Goal: Transaction & Acquisition: Book appointment/travel/reservation

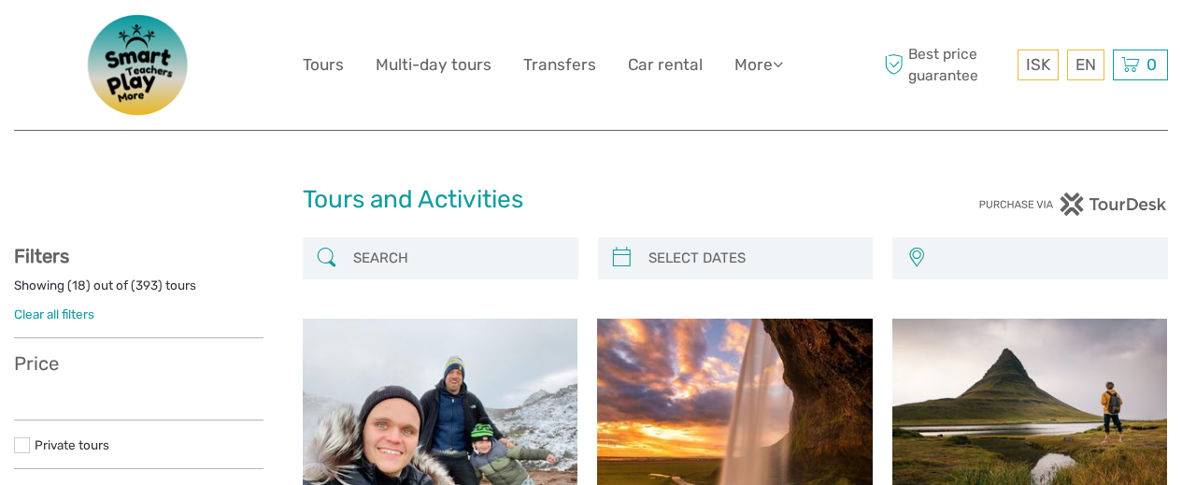
select select
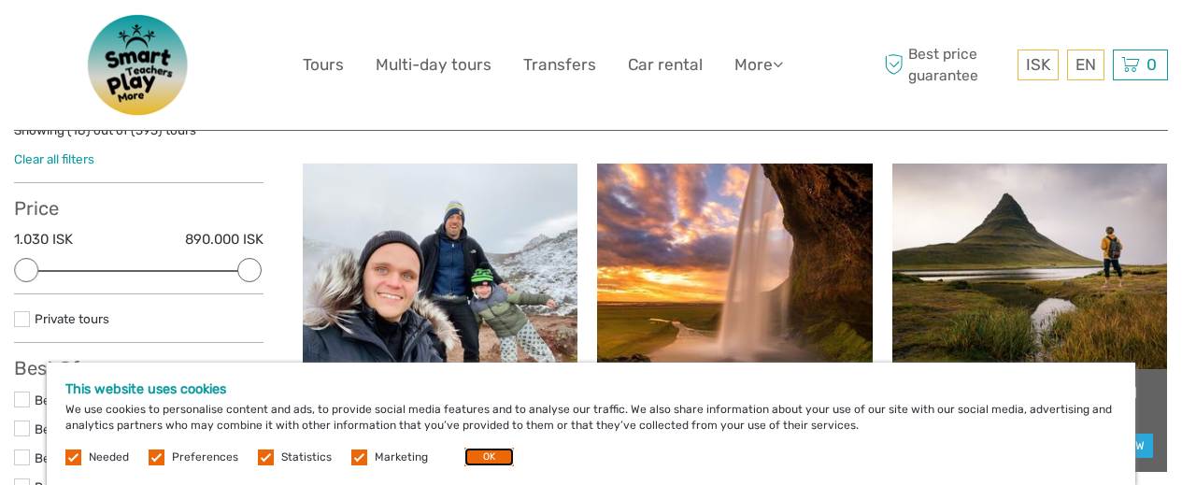
click at [494, 461] on button "OK" at bounding box center [489, 456] width 50 height 19
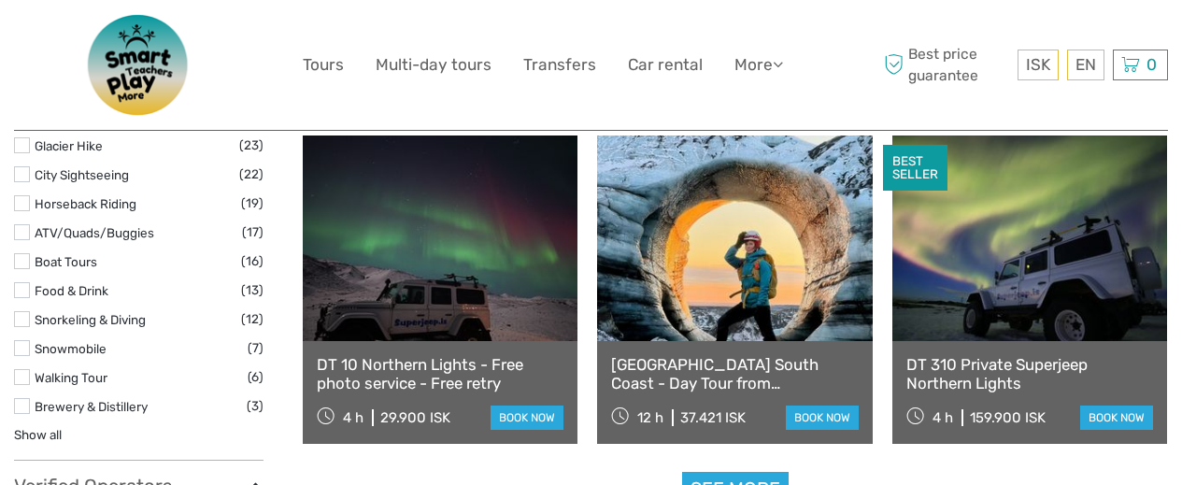
scroll to position [2118, 0]
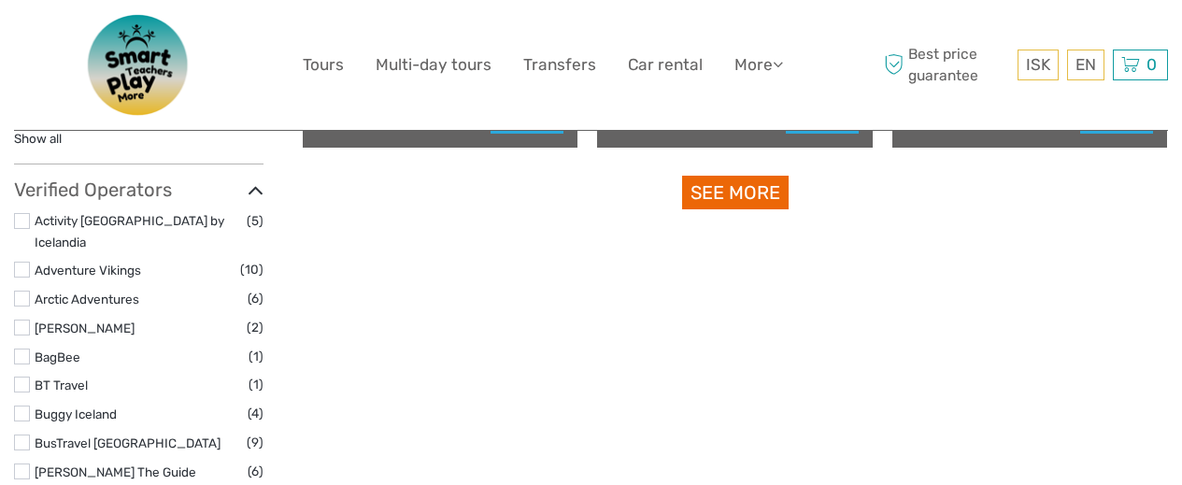
click at [765, 202] on link "See more" at bounding box center [735, 193] width 106 height 35
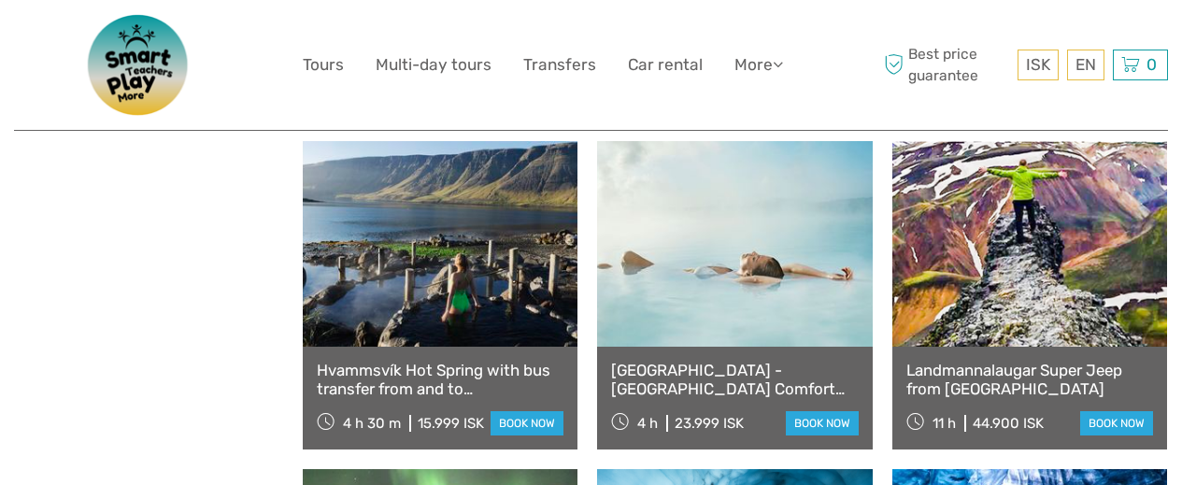
scroll to position [3451, 0]
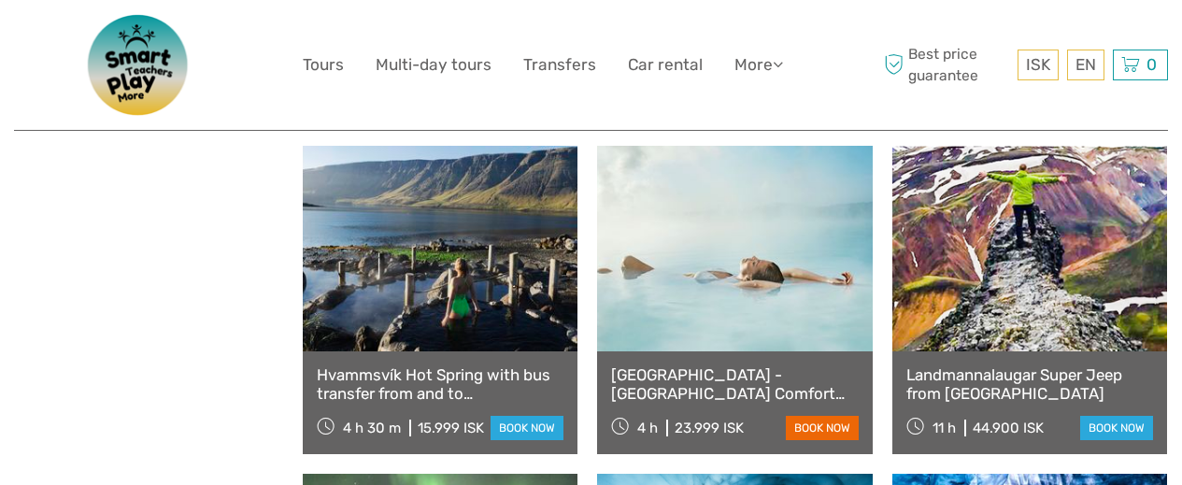
click at [820, 430] on link "book now" at bounding box center [822, 428] width 73 height 24
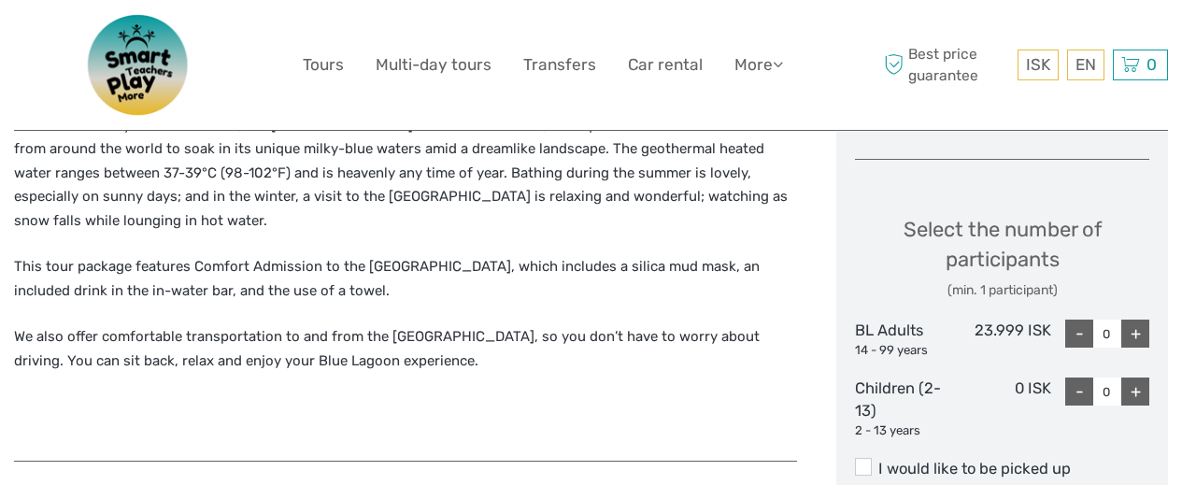
scroll to position [714, 0]
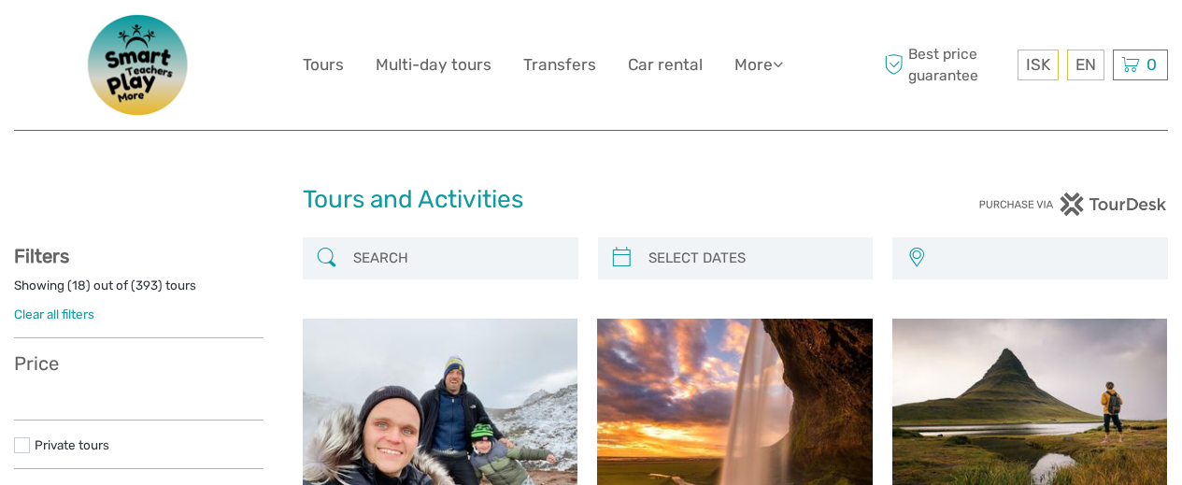
select select
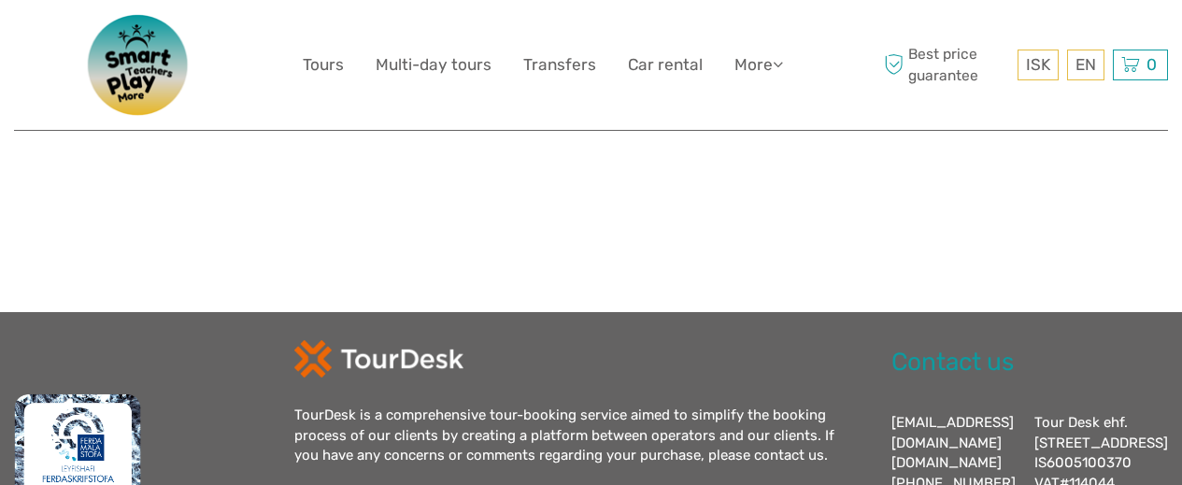
select select
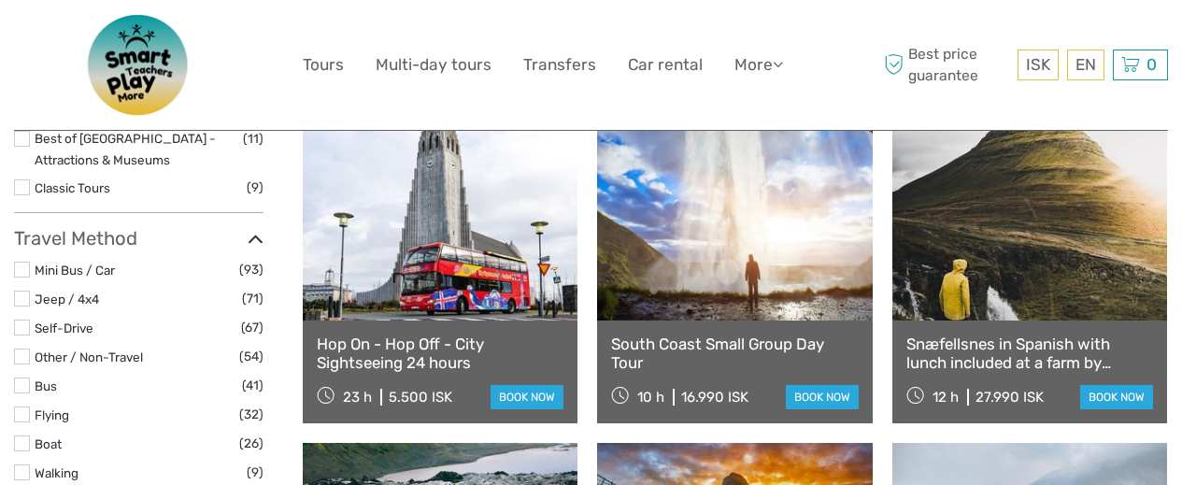
scroll to position [565, 0]
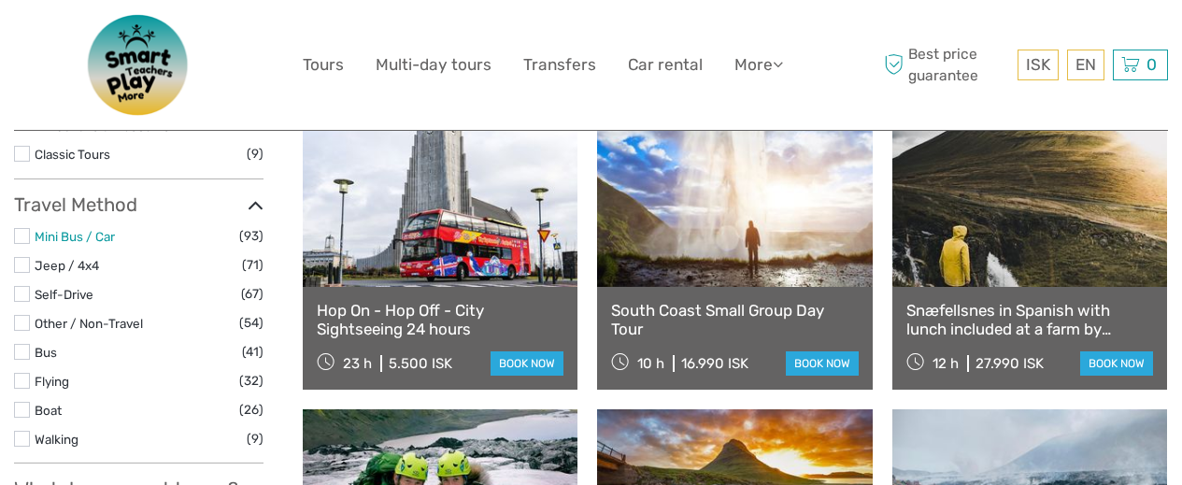
click at [89, 235] on link "Mini Bus / Car" at bounding box center [75, 236] width 80 height 15
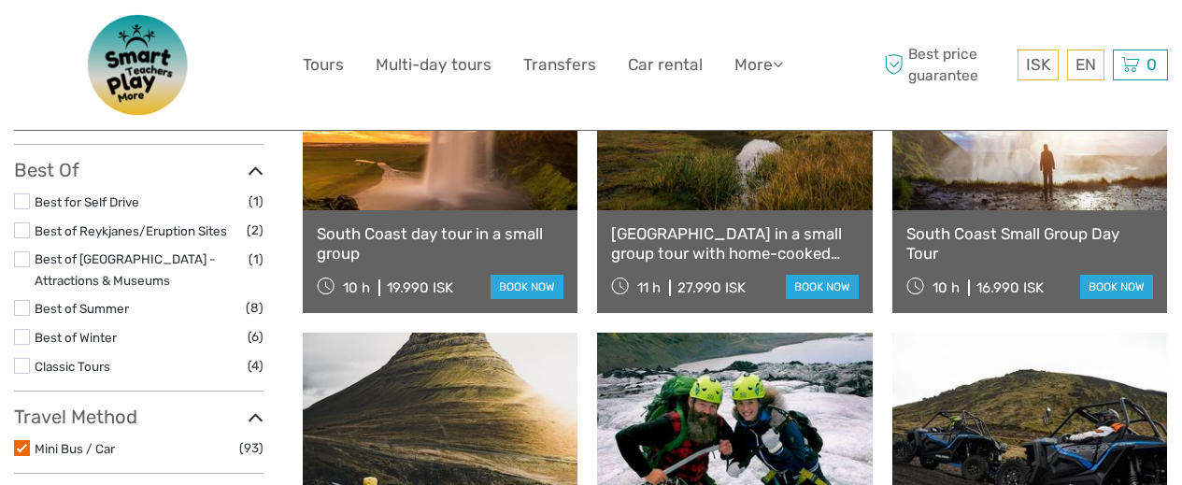
scroll to position [219, 0]
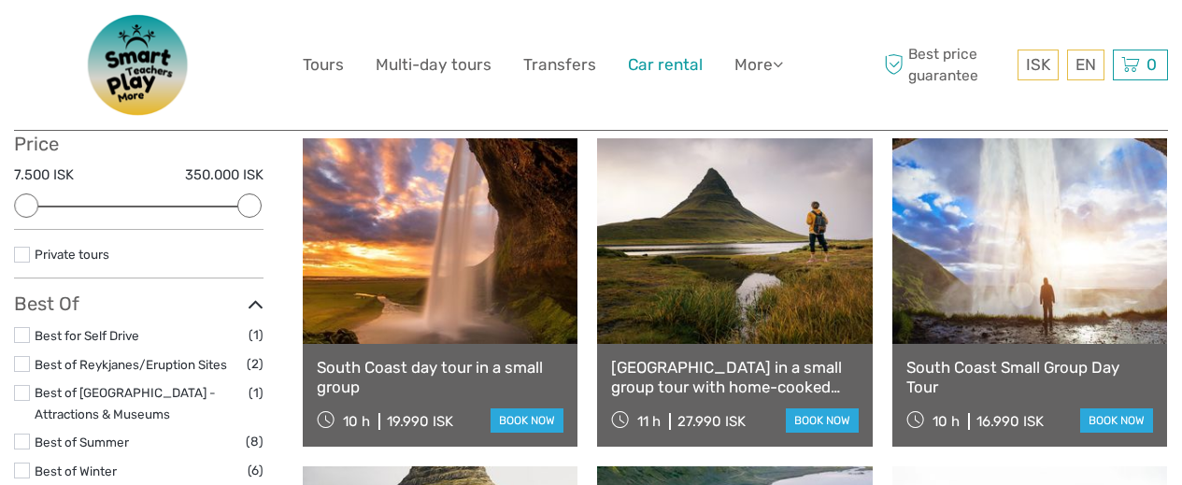
click at [671, 68] on link "Car rental" at bounding box center [665, 64] width 75 height 27
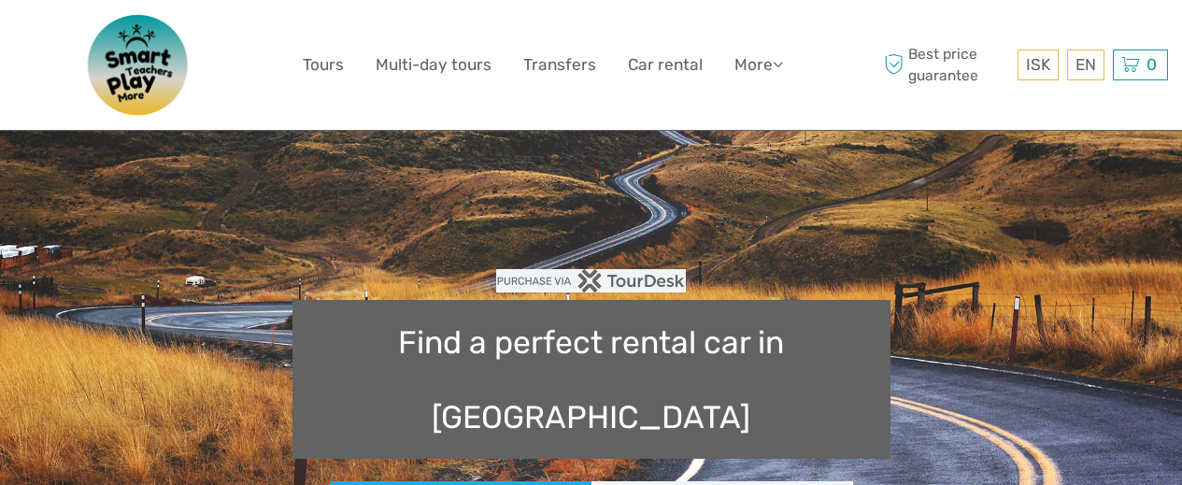
type input "08:00"
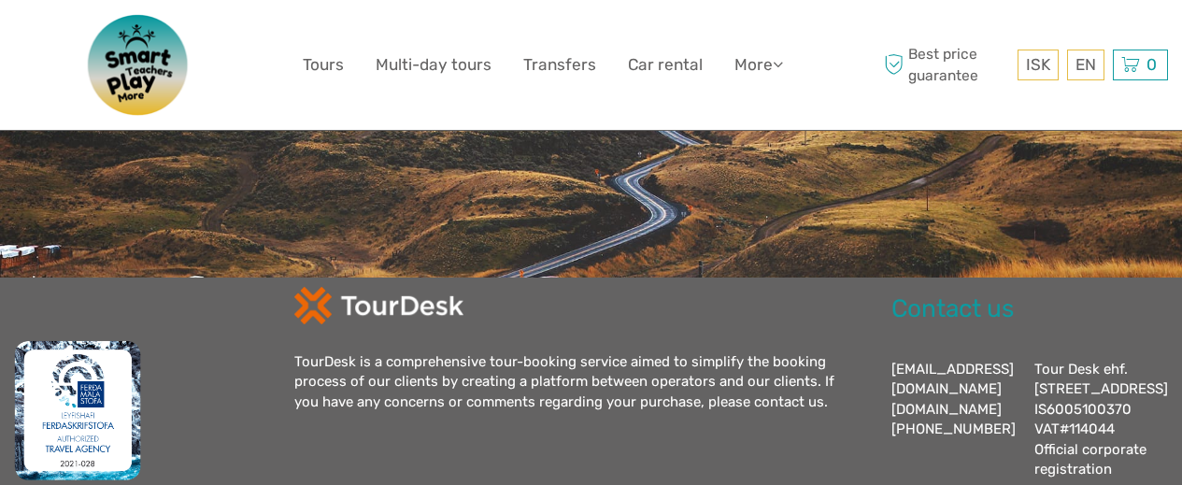
scroll to position [785, 0]
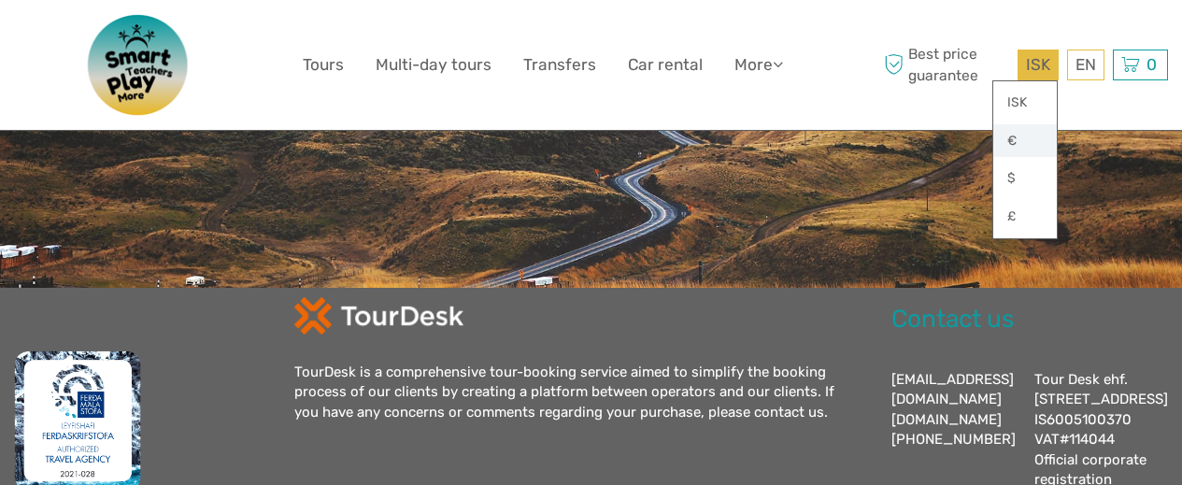
click at [1015, 140] on link "€" at bounding box center [1025, 141] width 64 height 34
click at [1020, 142] on link "€" at bounding box center [1025, 141] width 64 height 34
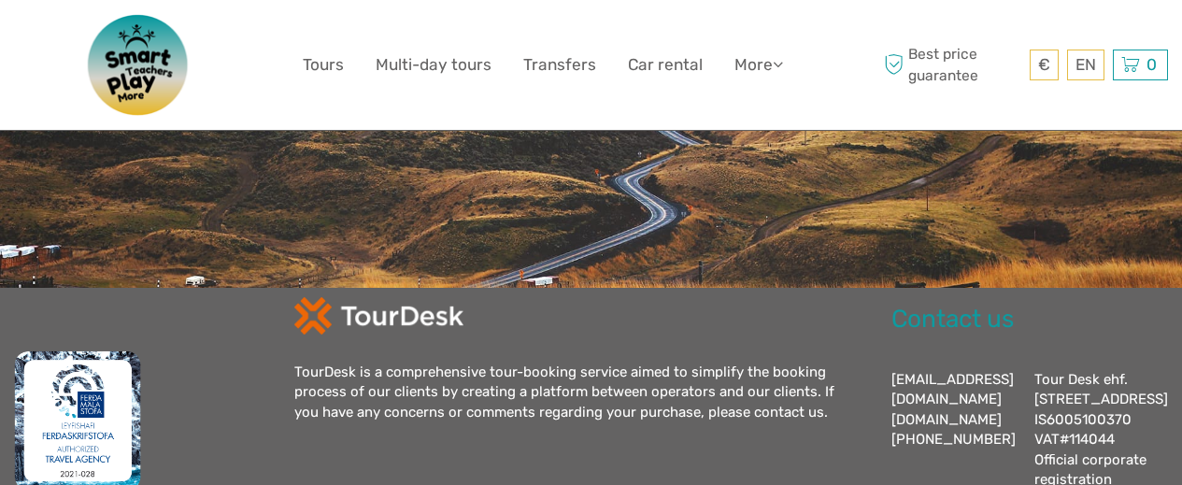
click at [829, 107] on div "€ ISK € $ £ EN English Español Deutsch Tours Multi-day tours Transfers Car rent…" at bounding box center [591, 65] width 577 height 102
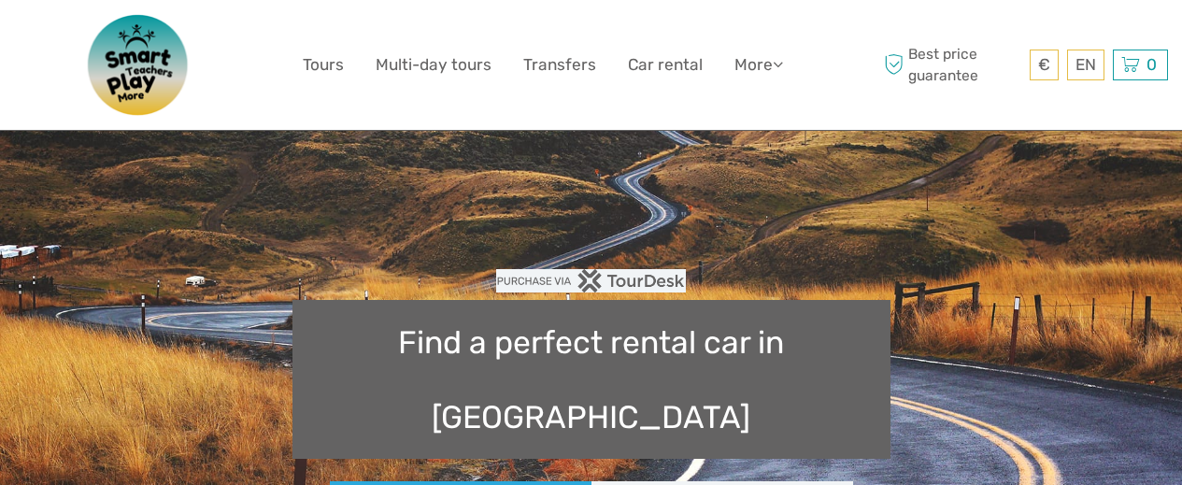
scroll to position [0, 0]
click at [333, 68] on link "Tours" at bounding box center [323, 64] width 41 height 27
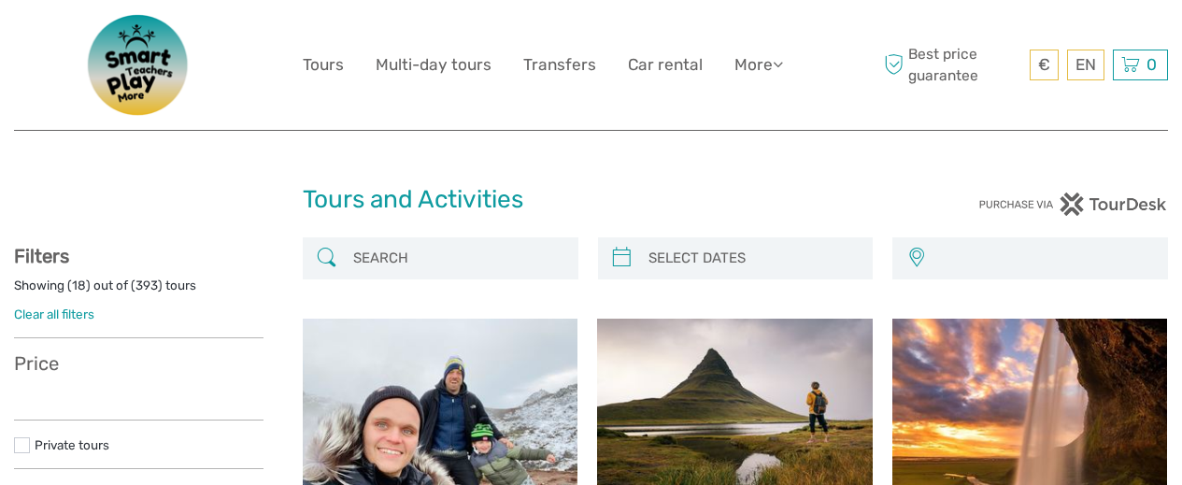
select select
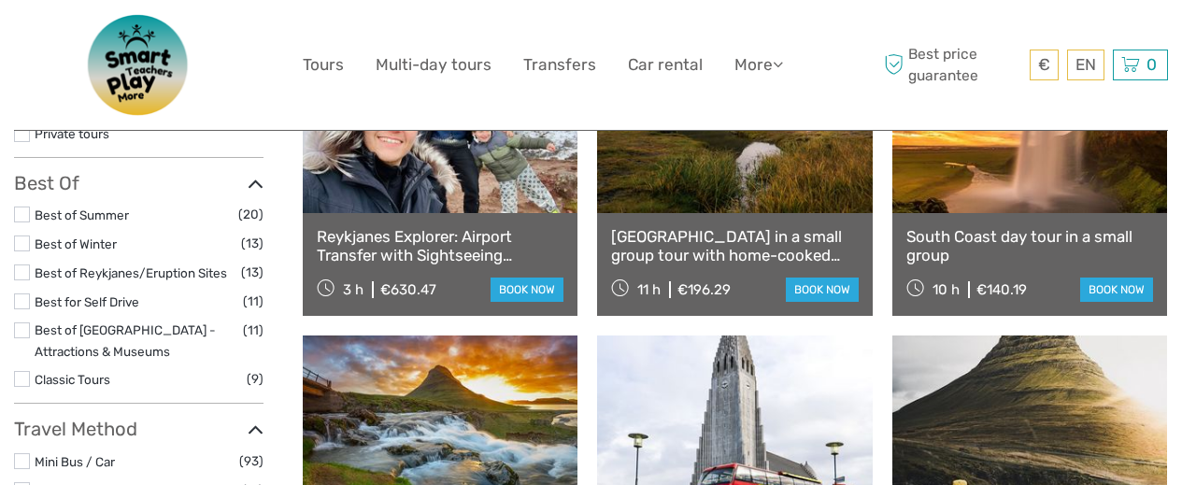
select select
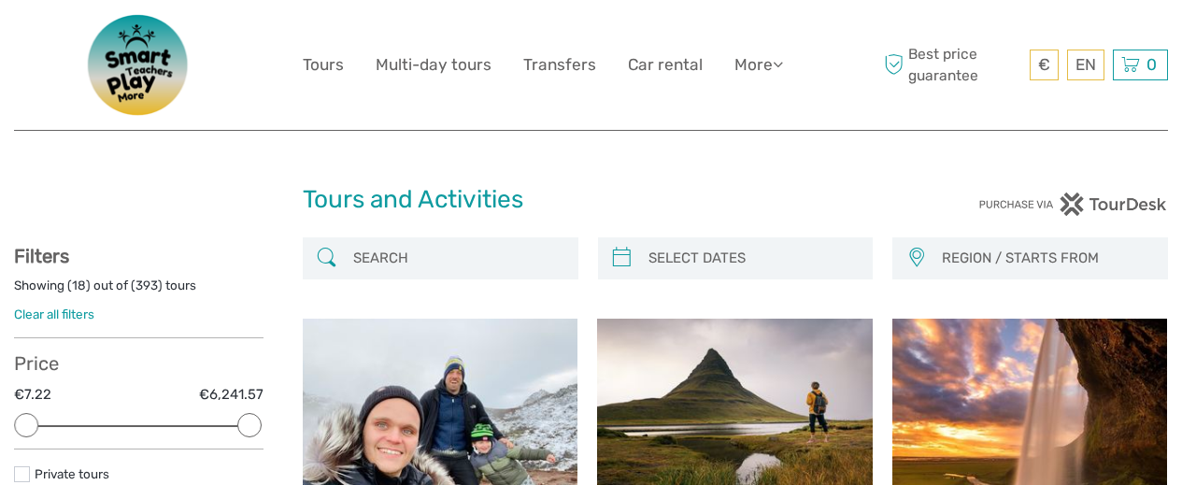
click at [154, 78] on img at bounding box center [138, 65] width 149 height 102
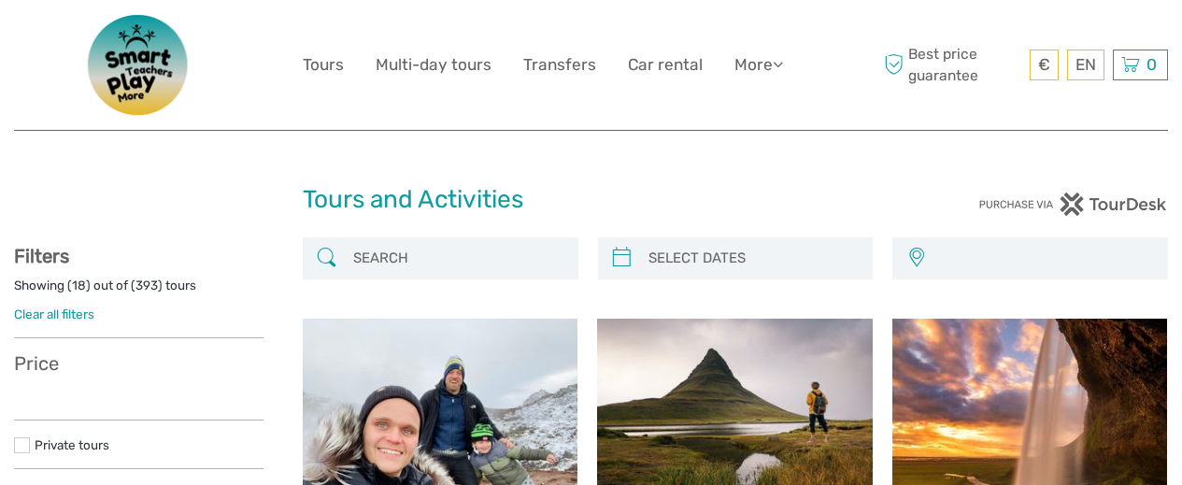
select select
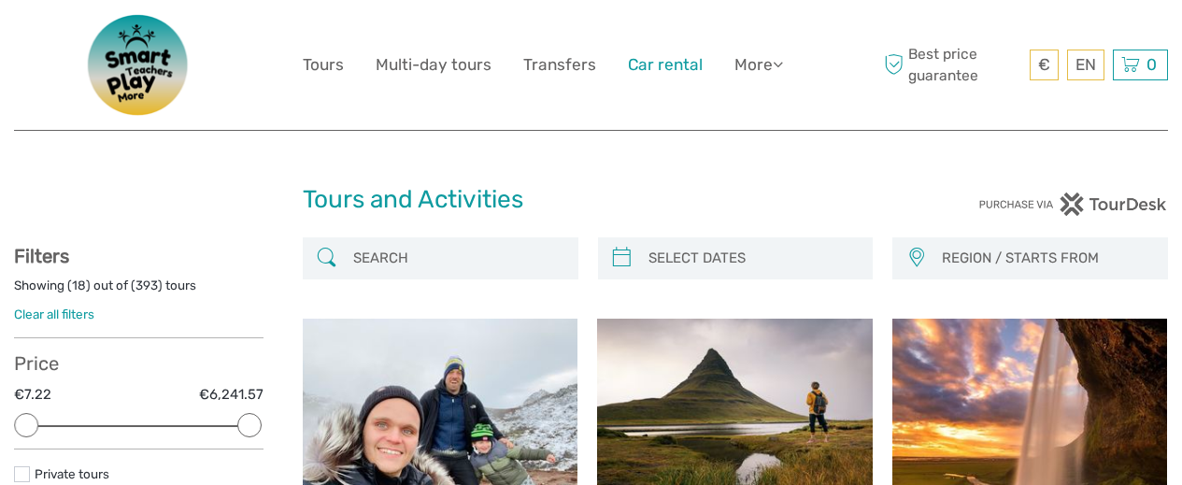
click at [663, 57] on link "Car rental" at bounding box center [665, 64] width 75 height 27
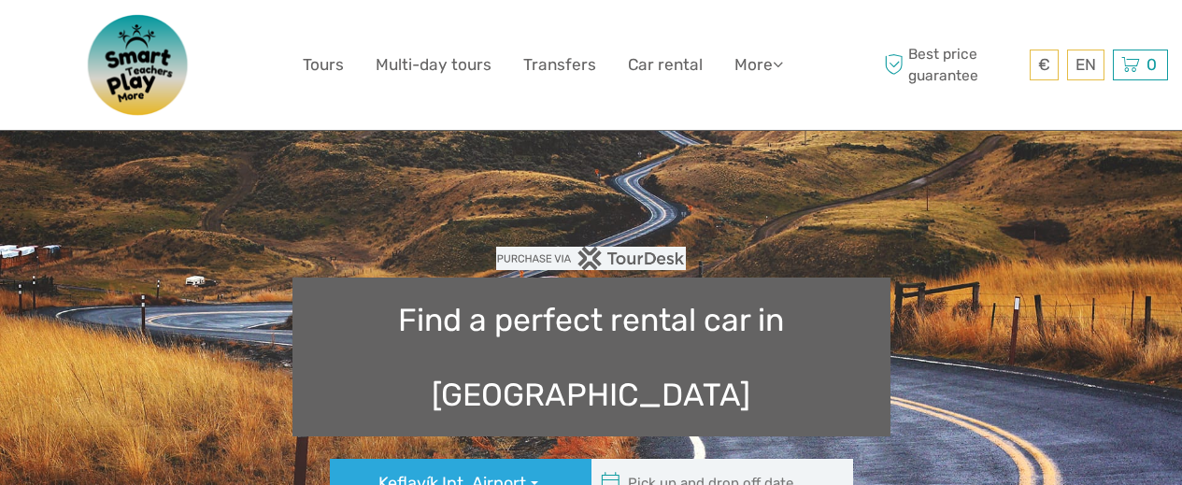
type input "08:00"
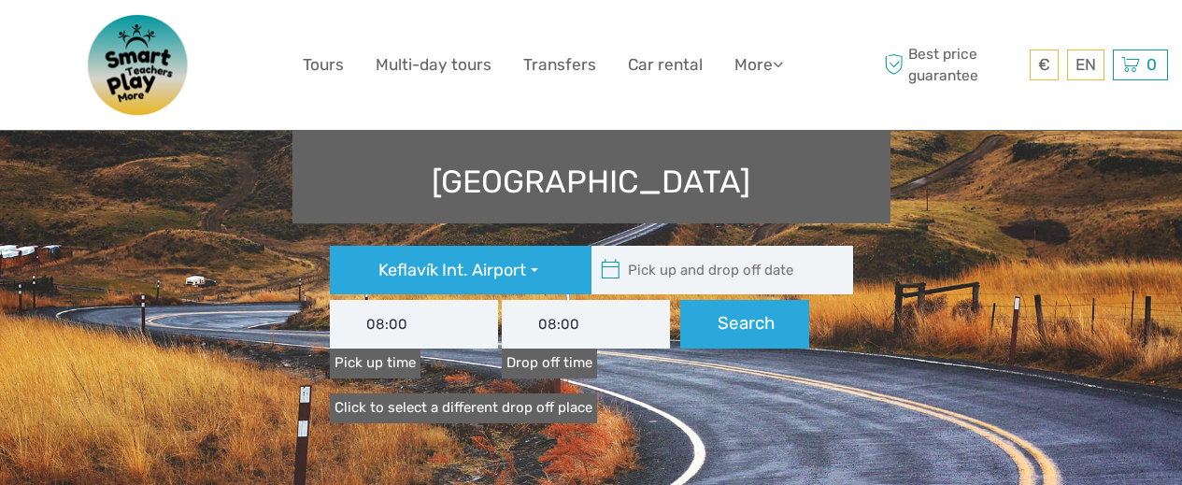
scroll to position [234, 0]
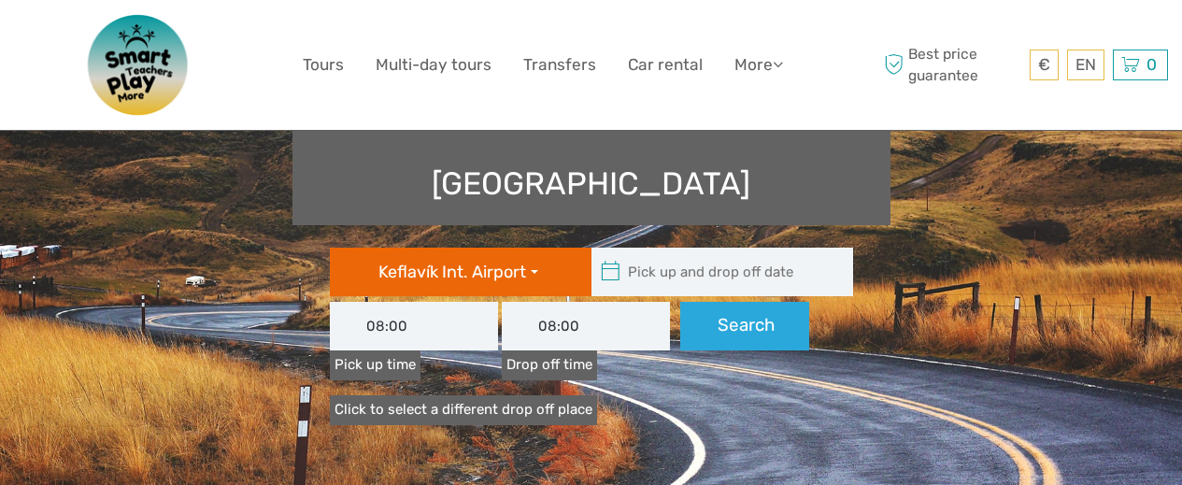
click at [531, 270] on span "button" at bounding box center [534, 272] width 7 height 4
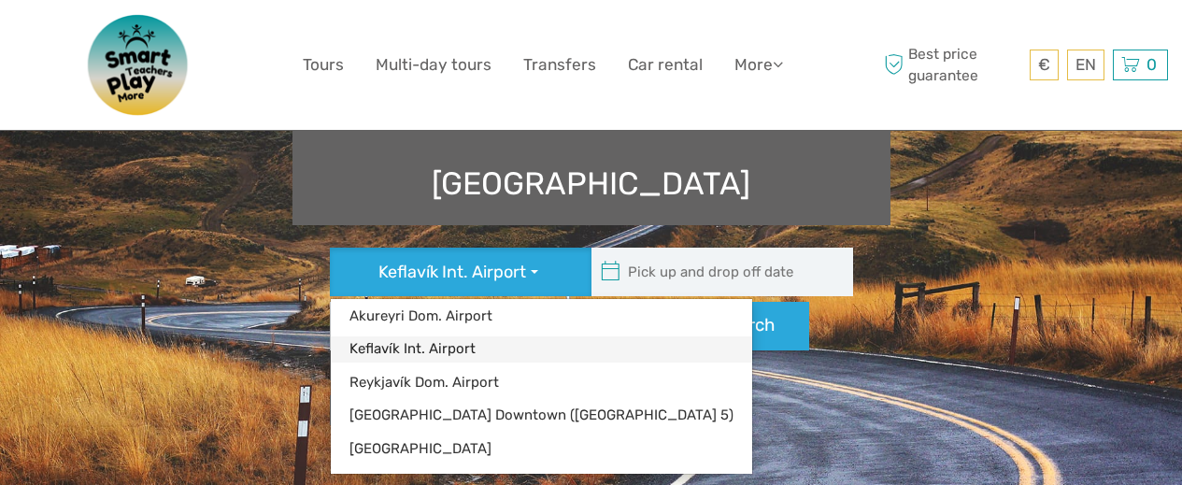
click at [454, 336] on link "Keflavík Int. Airport" at bounding box center [541, 348] width 421 height 25
type input "03/10/2025"
type input "04/10/2025"
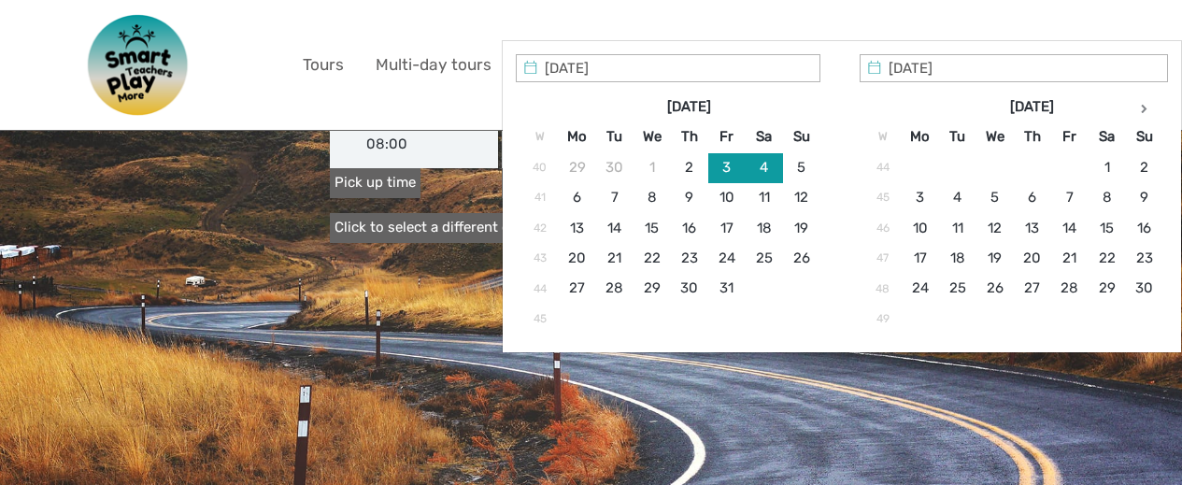
scroll to position [415, 0]
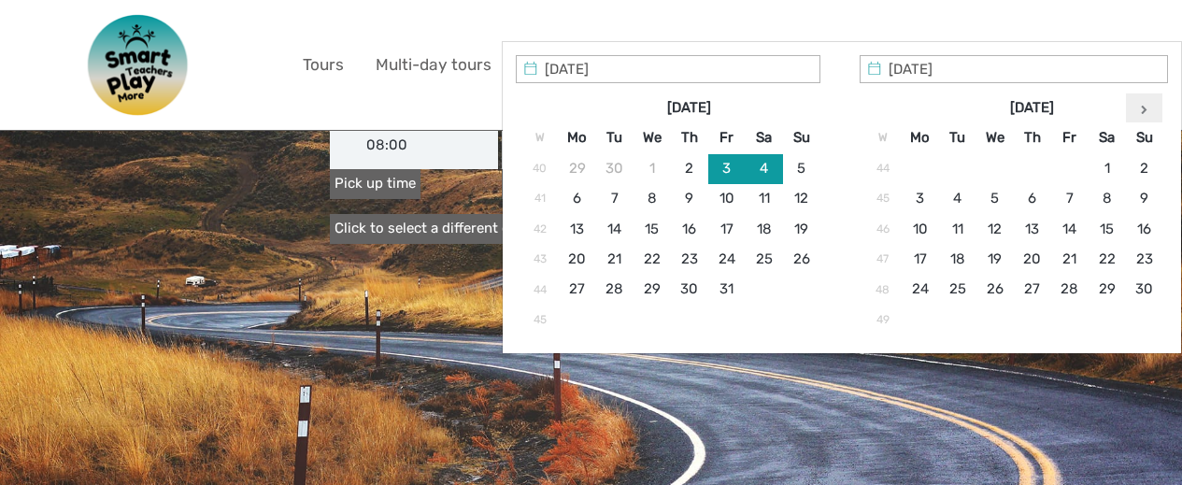
click at [1145, 109] on icon at bounding box center [1143, 109] width 7 height 9
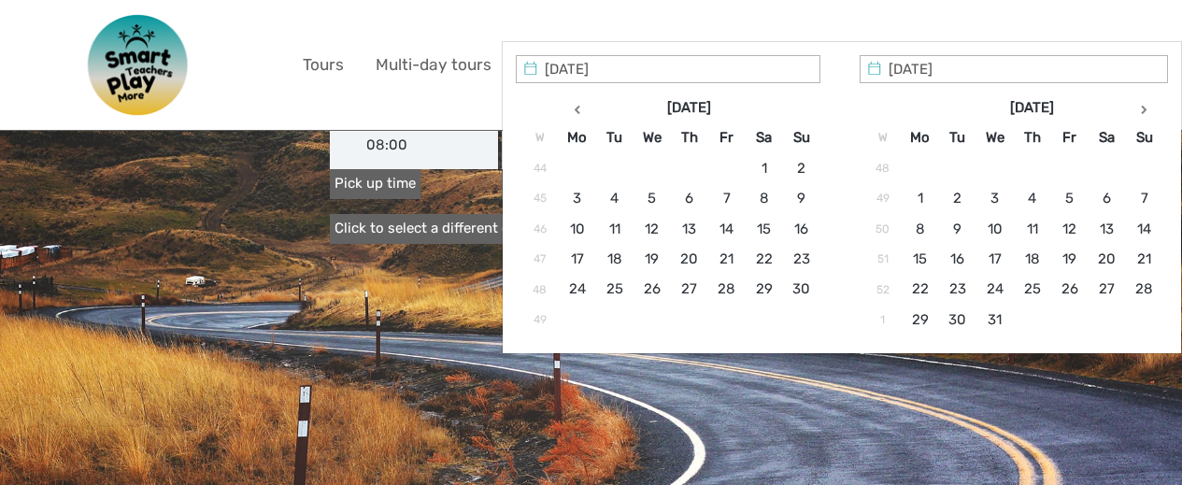
click at [1145, 109] on icon at bounding box center [1143, 109] width 7 height 9
click at [1144, 109] on icon at bounding box center [1143, 109] width 7 height 9
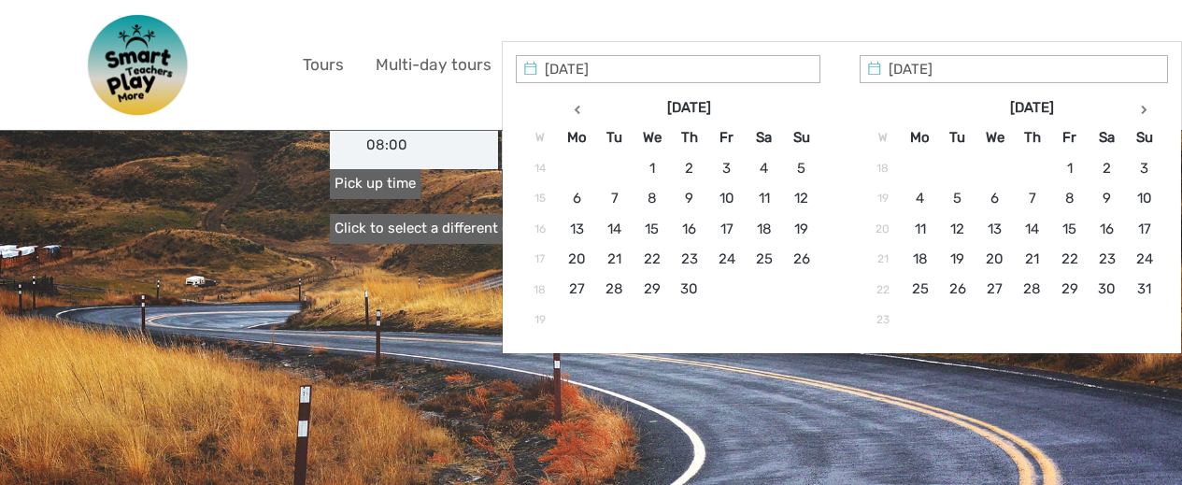
click at [1144, 109] on icon at bounding box center [1143, 109] width 7 height 9
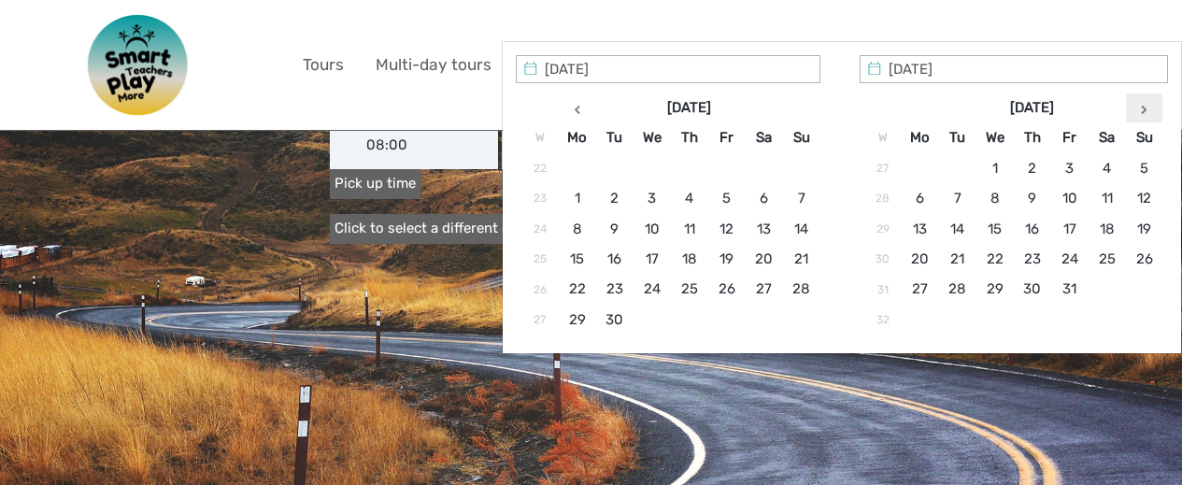
click at [1143, 109] on icon at bounding box center [1143, 109] width 7 height 9
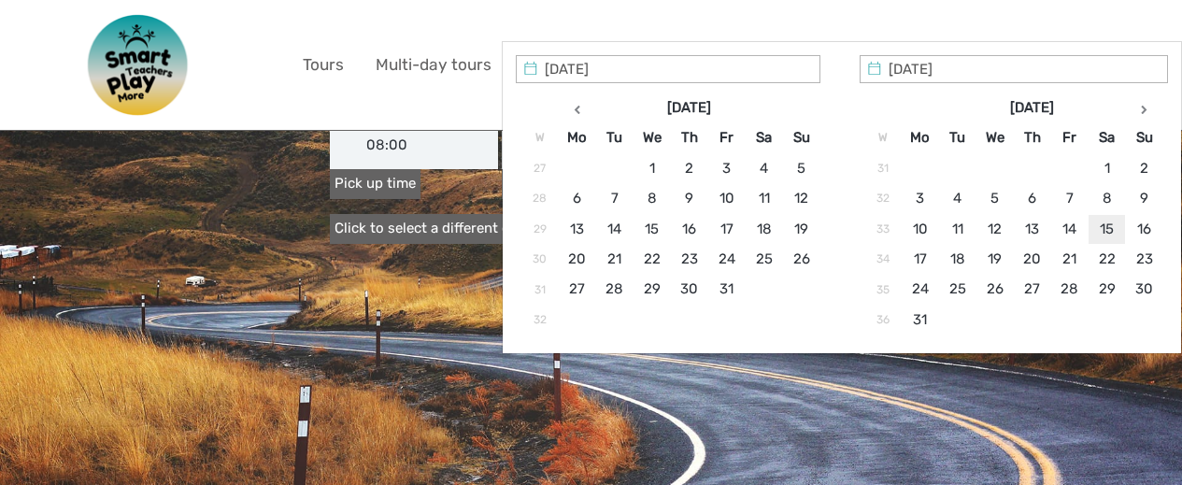
type input "15/08/2026"
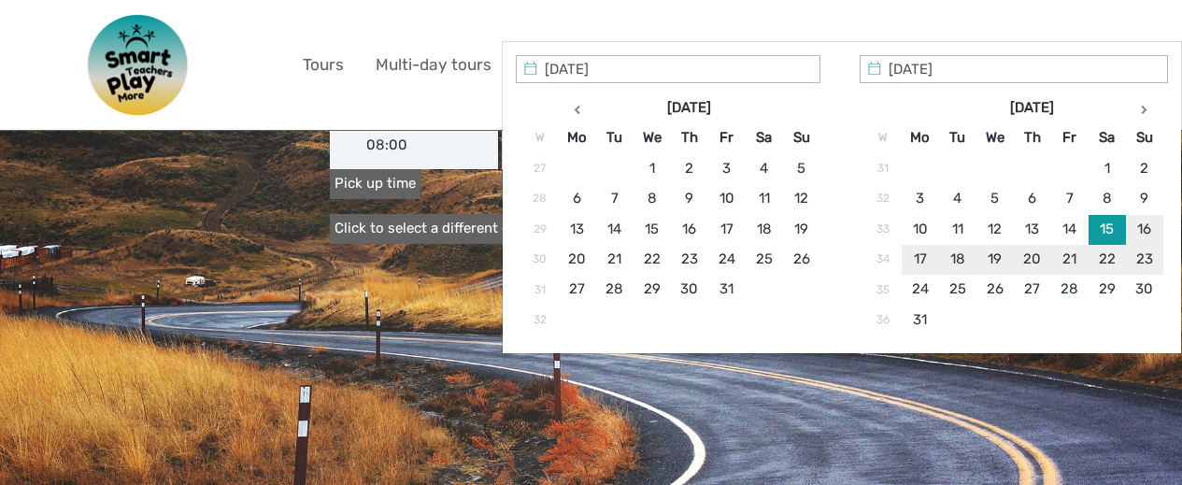
type input "22/08/2026"
type input "15/08/2026 - 22/08/2026"
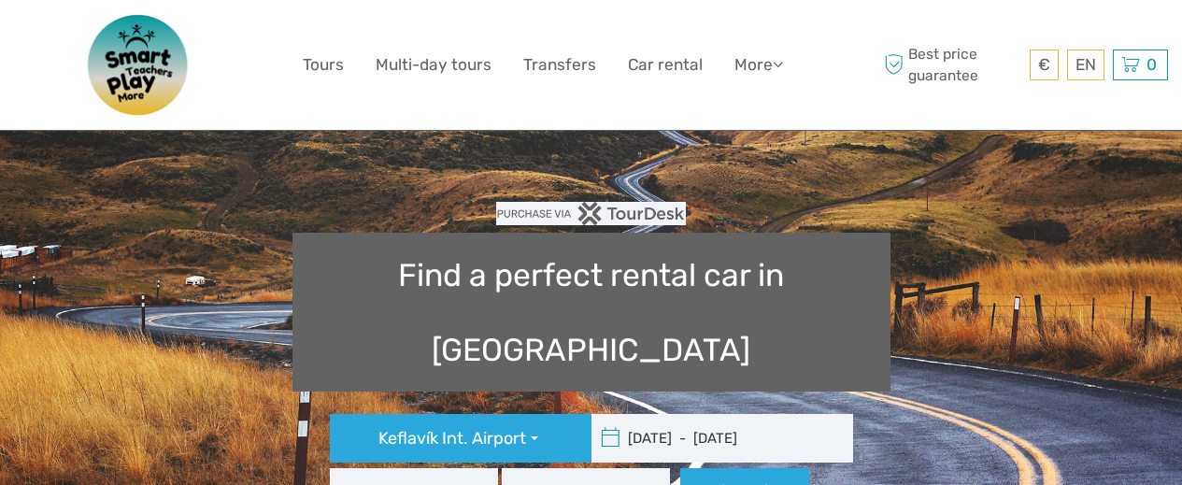
scroll to position [70, 0]
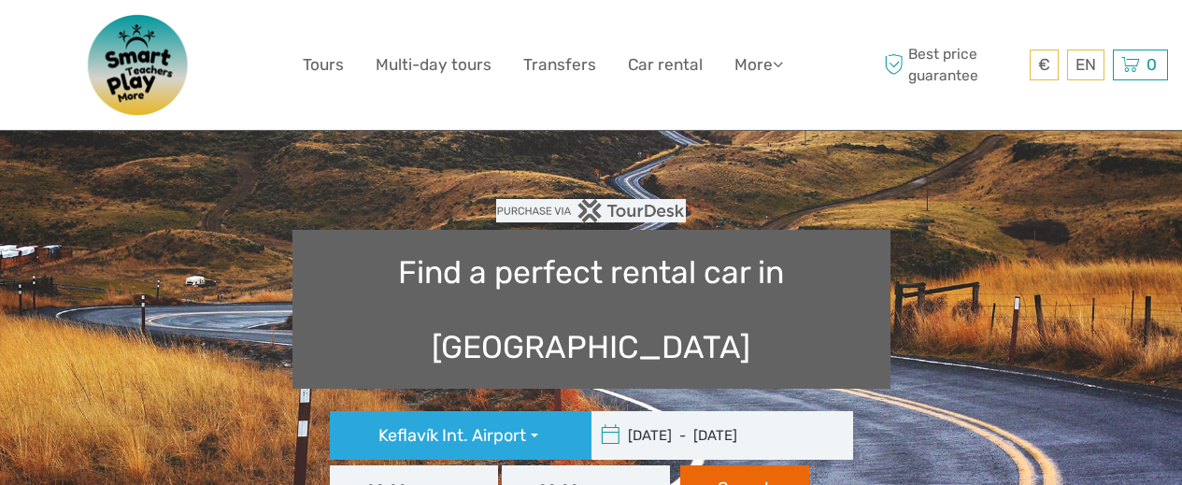
click at [774, 465] on button "Search" at bounding box center [744, 489] width 129 height 49
type input "15/08/2026 - 22/08/2026"
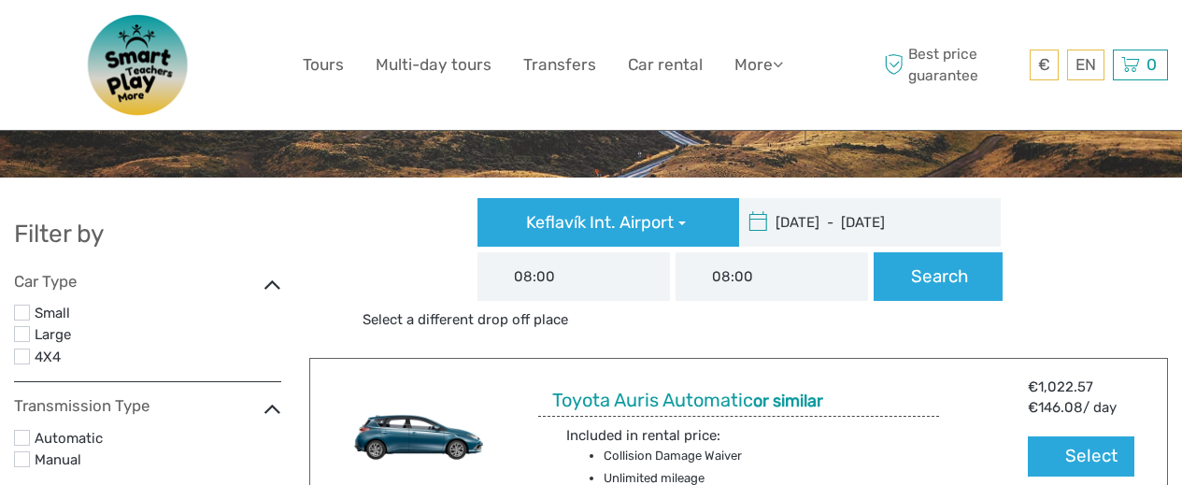
click at [154, 65] on img at bounding box center [138, 65] width 149 height 102
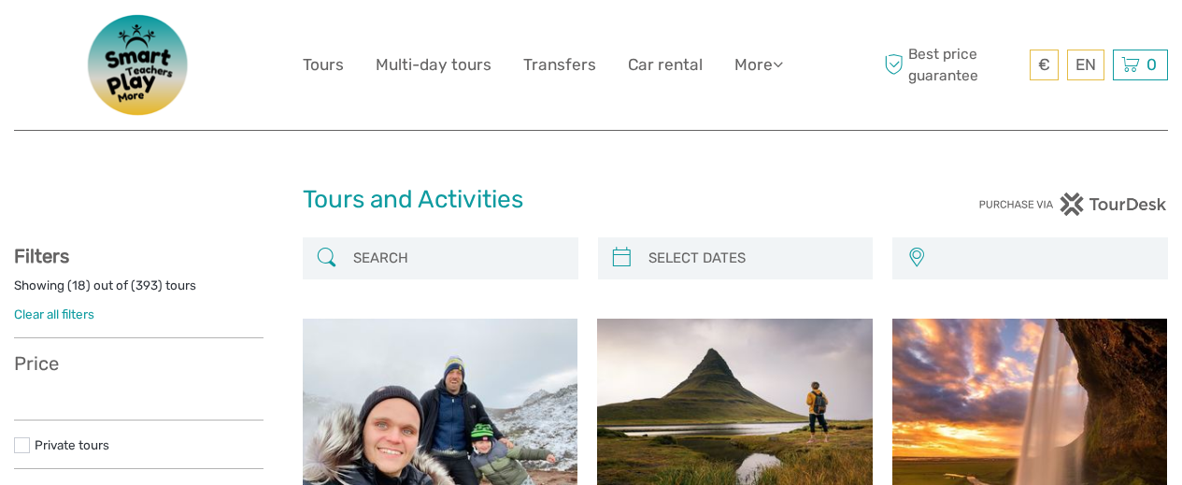
select select
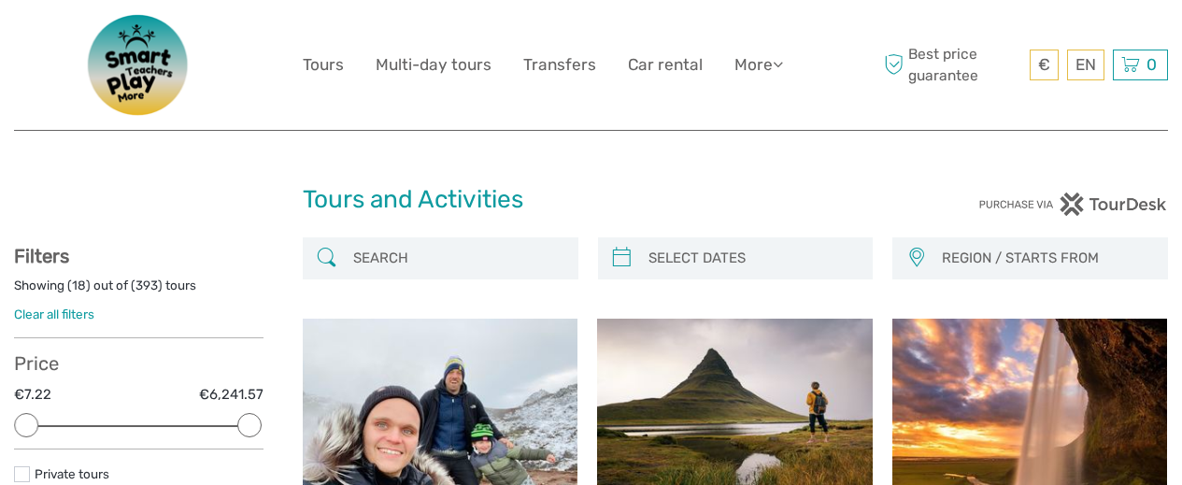
click at [155, 66] on img at bounding box center [138, 65] width 149 height 102
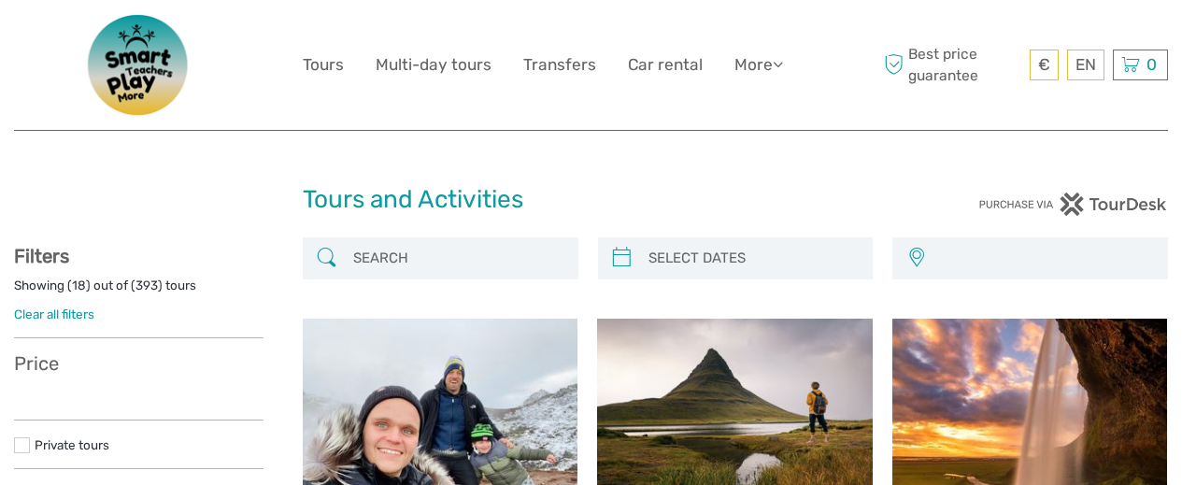
select select
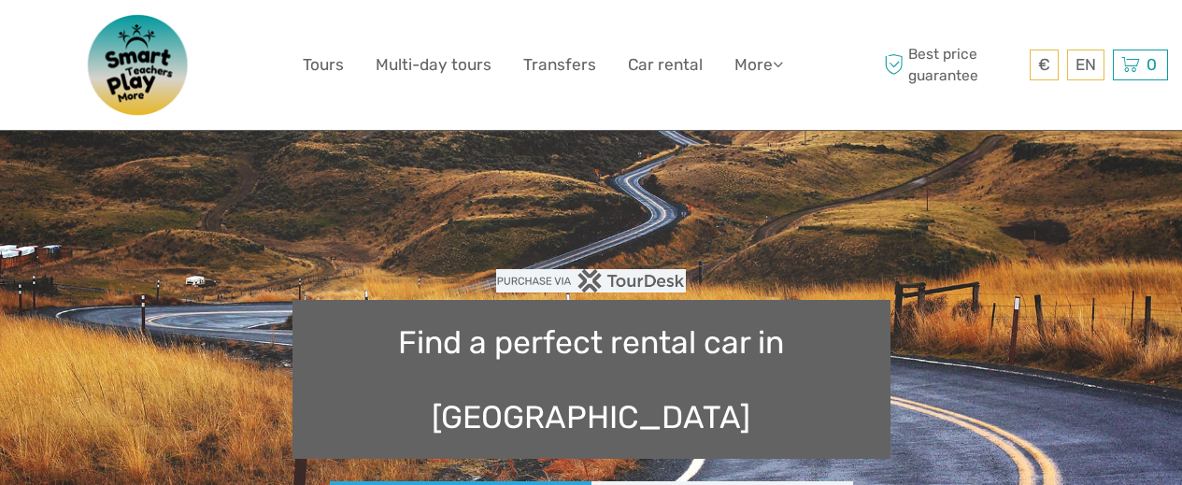
type input "[DATE] - [DATE]"
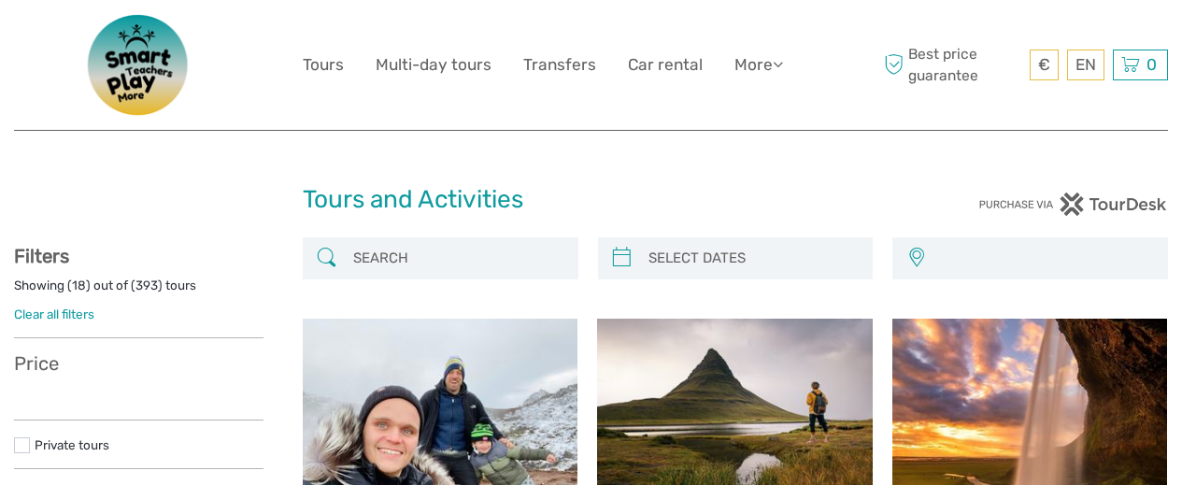
select select
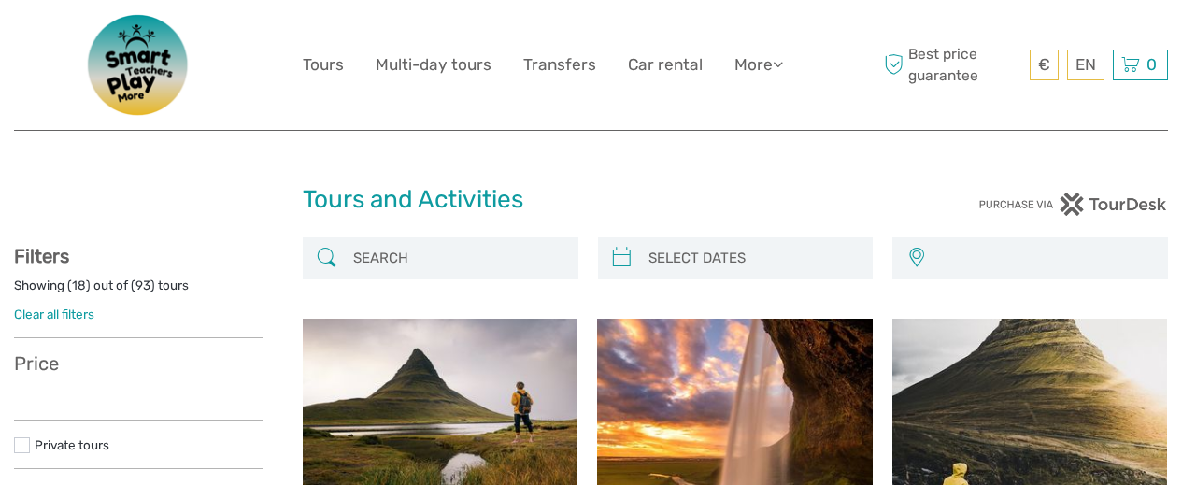
select select
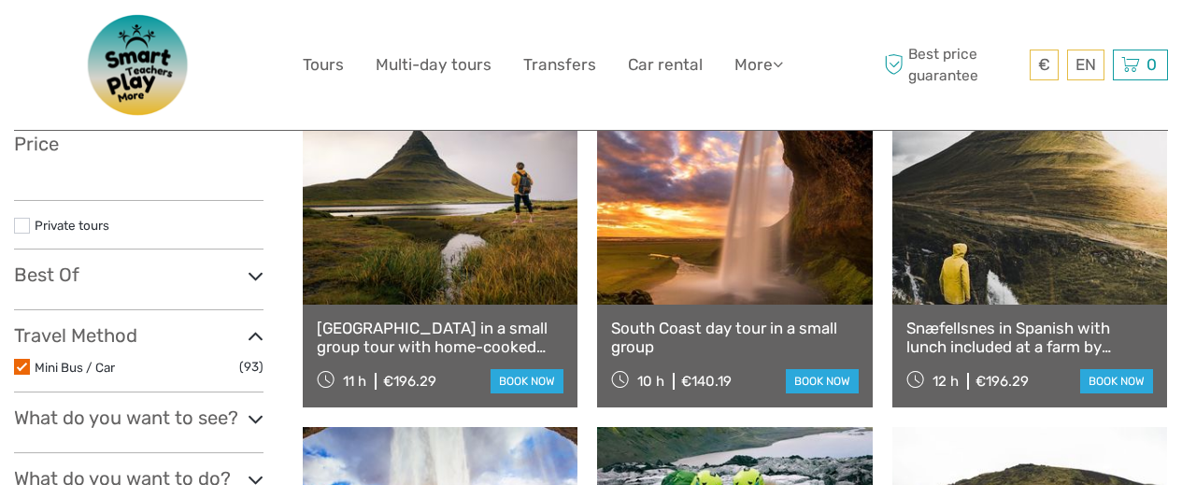
select select
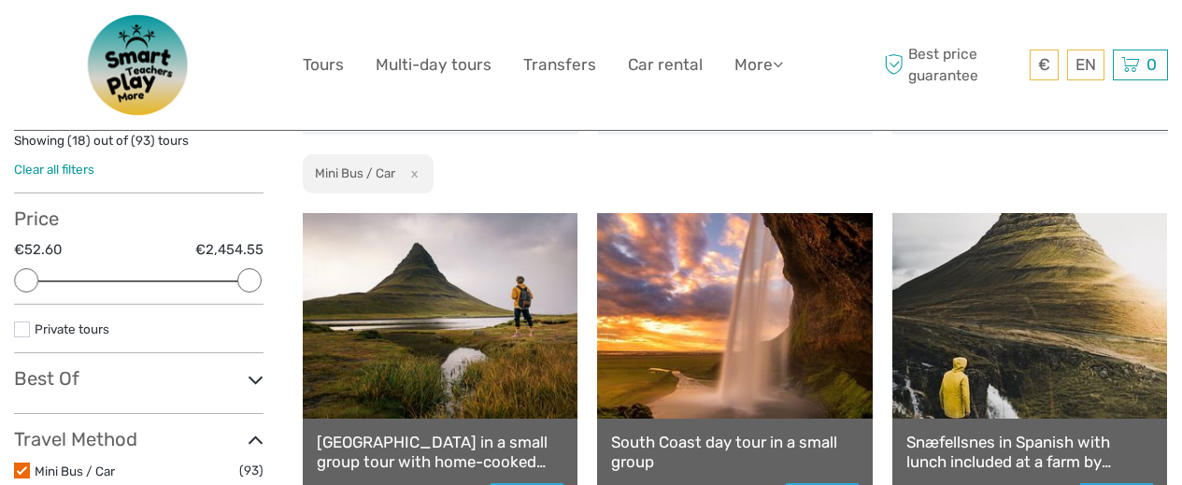
click at [153, 59] on img at bounding box center [138, 65] width 149 height 102
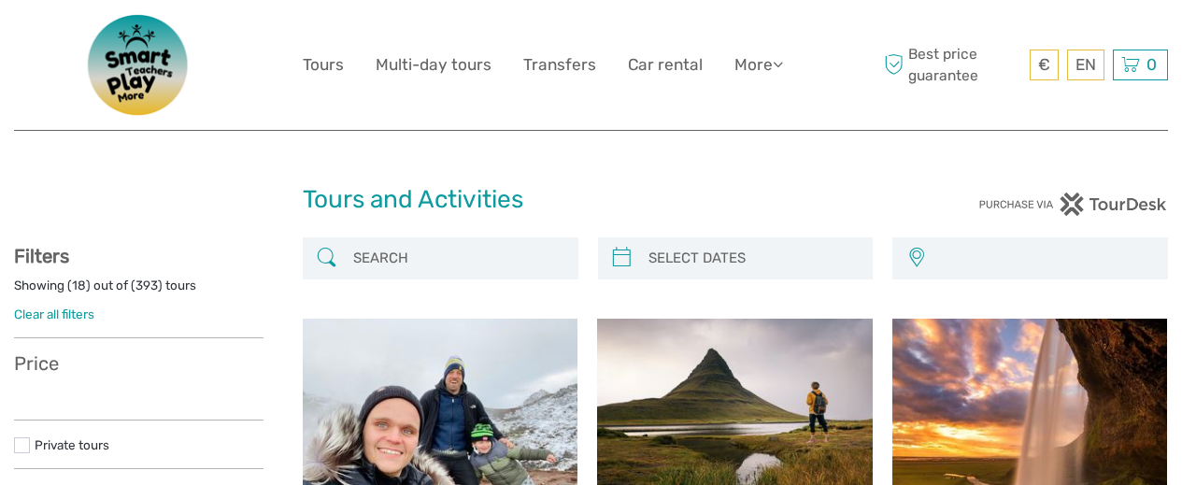
select select
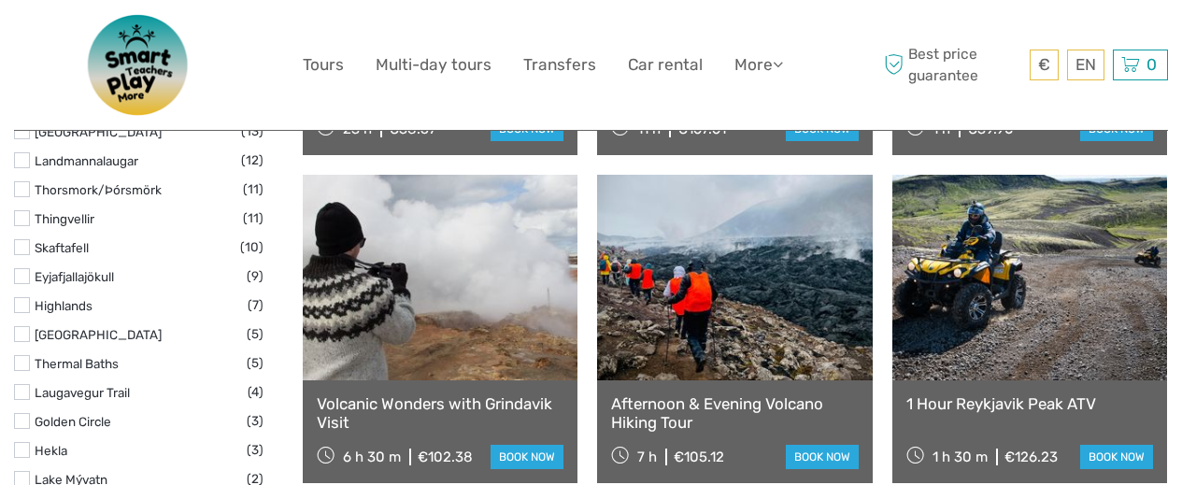
scroll to position [2065, 0]
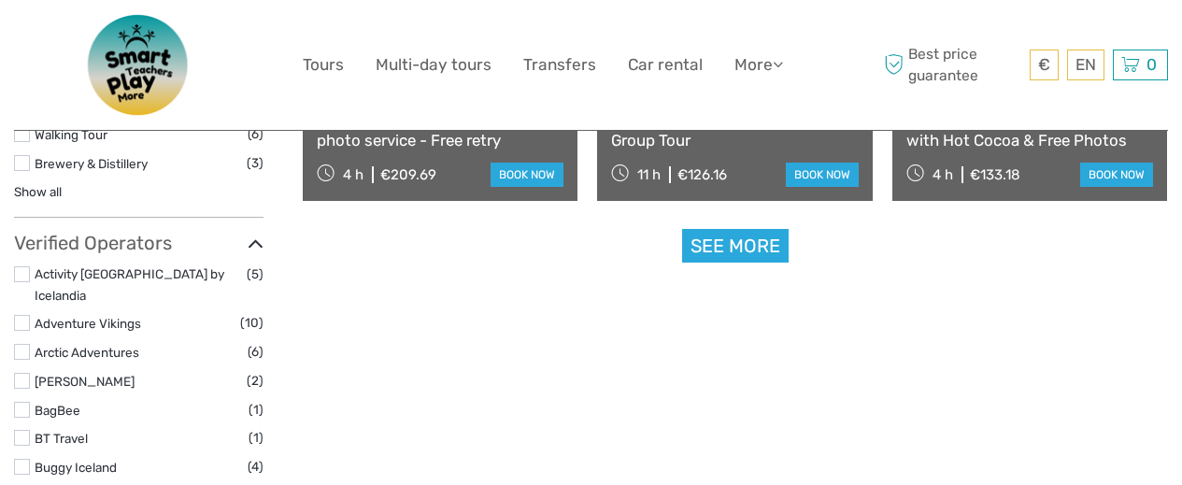
click at [147, 41] on img at bounding box center [138, 65] width 149 height 102
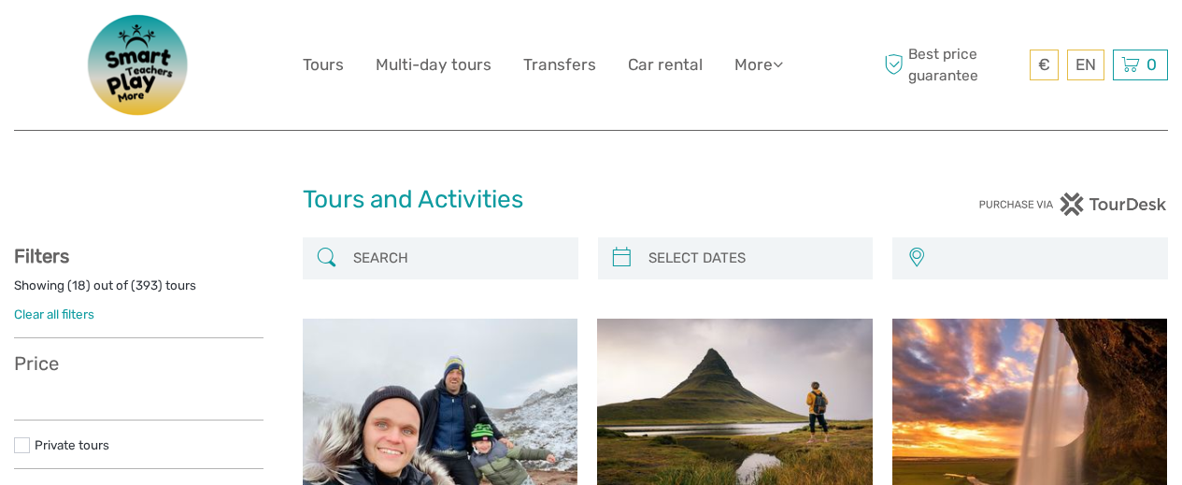
select select
